Goal: Task Accomplishment & Management: Use online tool/utility

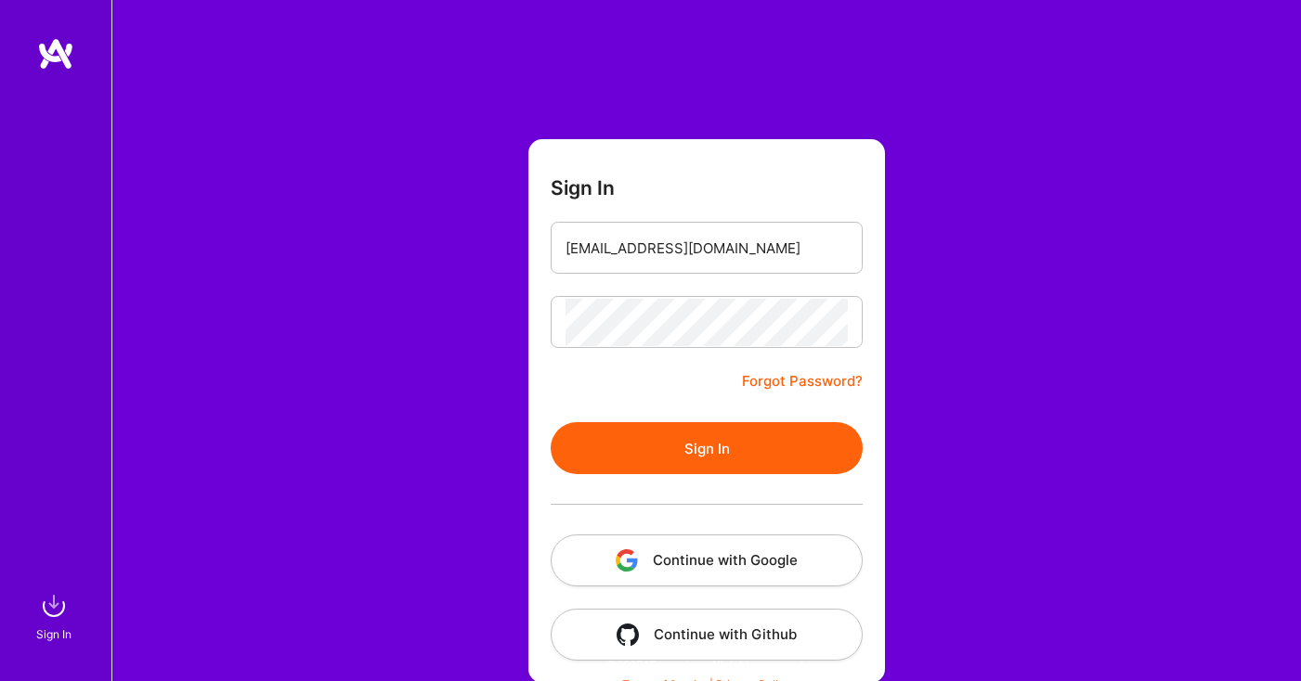
click at [790, 443] on button "Sign In" at bounding box center [707, 448] width 312 height 52
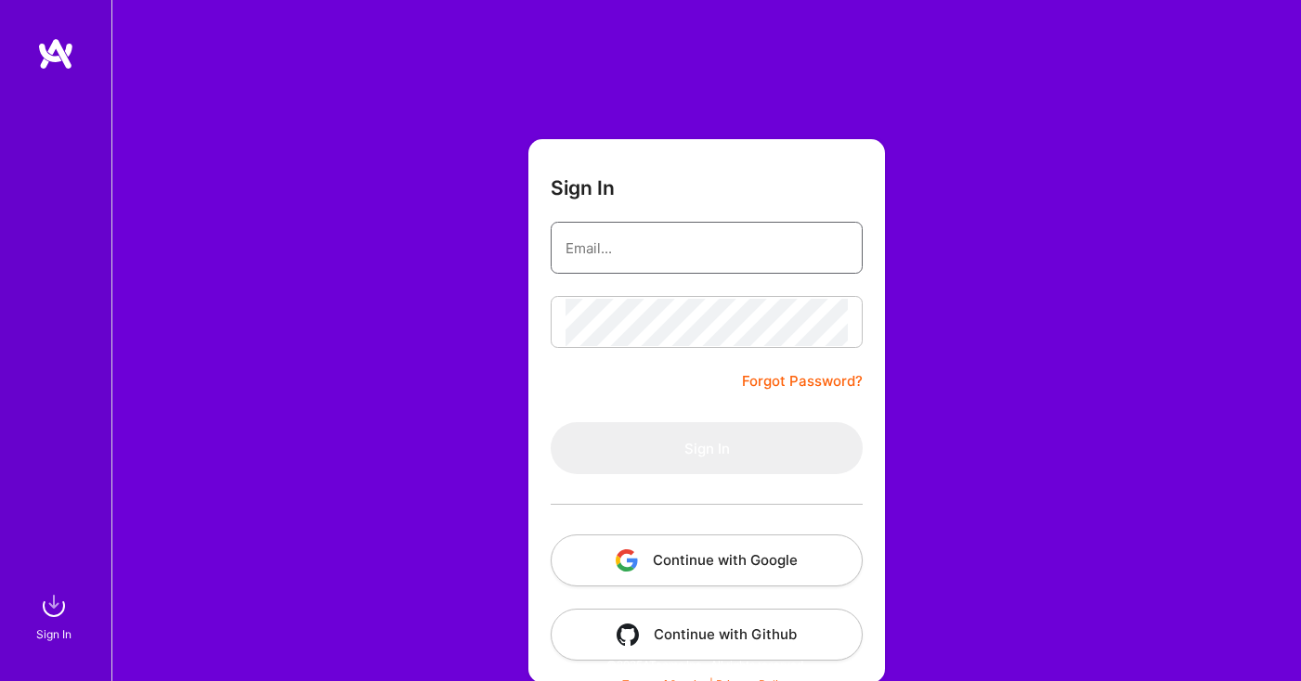
type input "[EMAIL_ADDRESS][DOMAIN_NAME]"
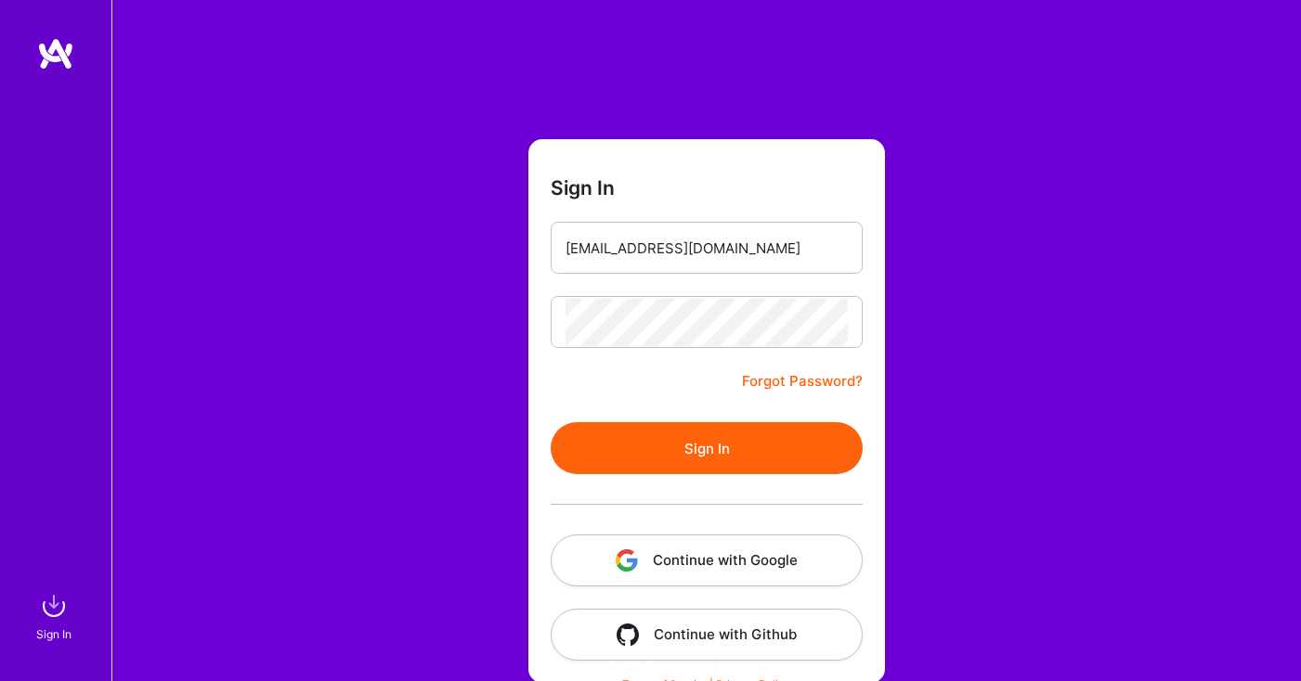
click at [755, 448] on button "Sign In" at bounding box center [707, 448] width 312 height 52
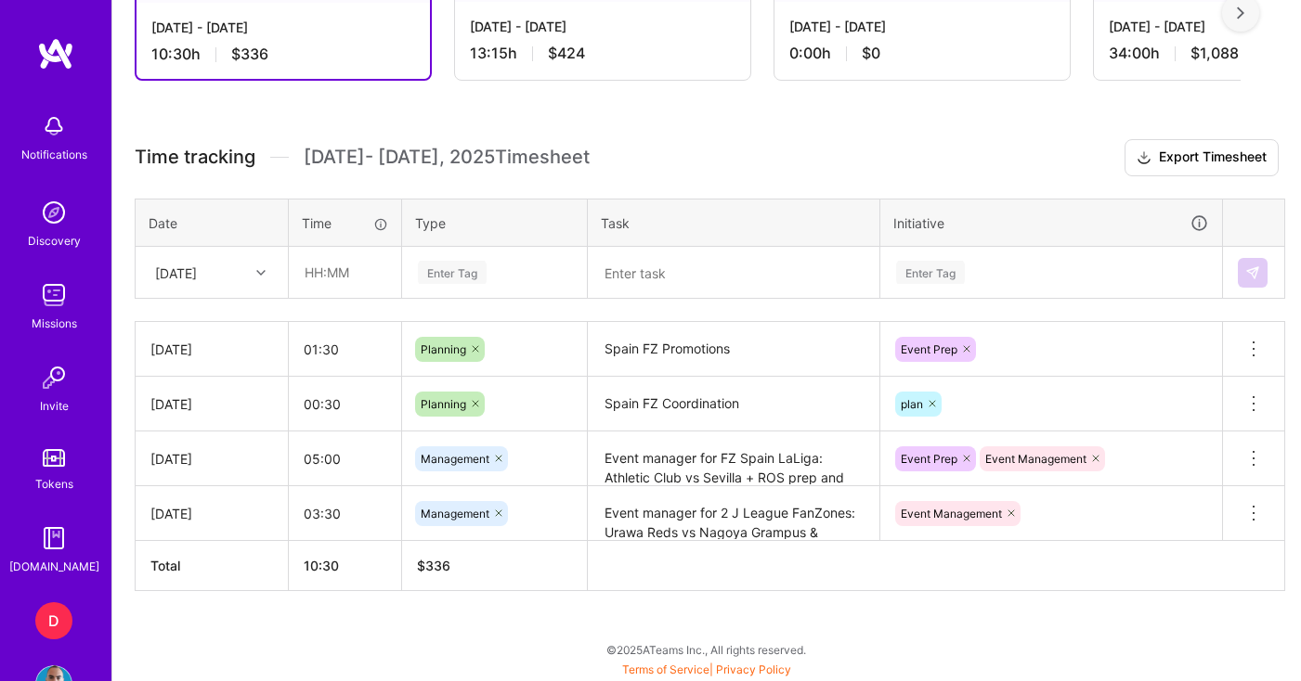
scroll to position [580, 0]
